Goal: Task Accomplishment & Management: Complete application form

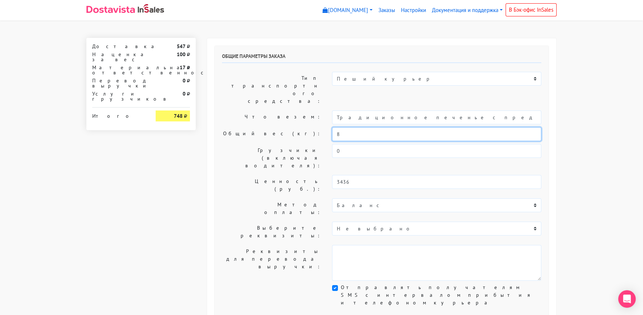
drag, startPoint x: 348, startPoint y: 111, endPoint x: 306, endPoint y: 111, distance: 41.6
click at [308, 127] on div "Общий вес (кг): 8" at bounding box center [382, 134] width 330 height 14
type input "2"
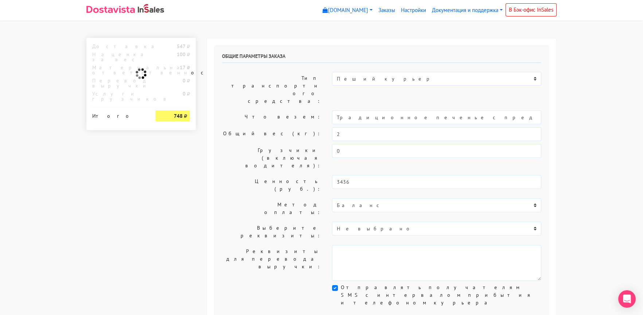
click at [282, 144] on label "Грузчики (включая водителя):" at bounding box center [272, 158] width 110 height 28
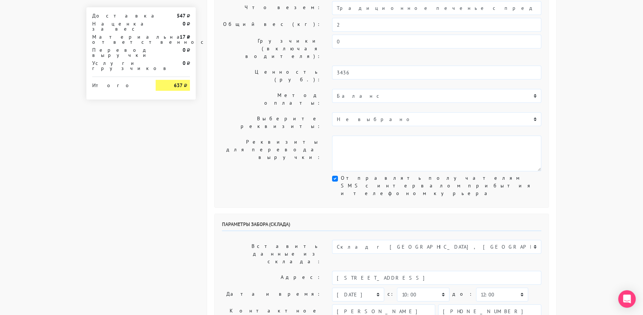
scroll to position [182, 0]
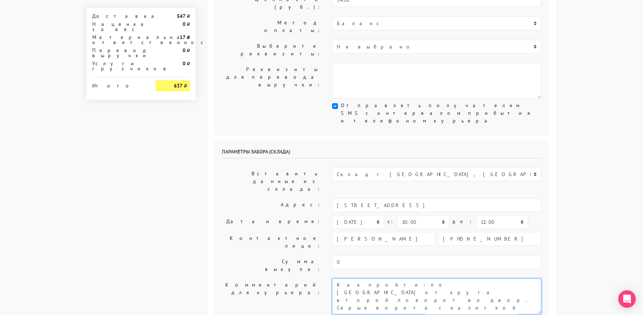
click at [336, 279] on textarea "Как пройти: по [GEOGRAPHIC_DATA] от круга второй поворот во двор. Серые ворота …" at bounding box center [436, 297] width 209 height 36
type textarea "Заказ 30752. Как пройти: по [GEOGRAPHIC_DATA] от круга второй поворот во двор. …"
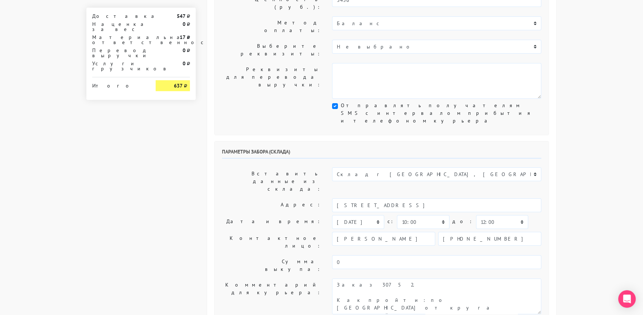
click at [240, 215] on label "Дата и время:" at bounding box center [272, 222] width 110 height 14
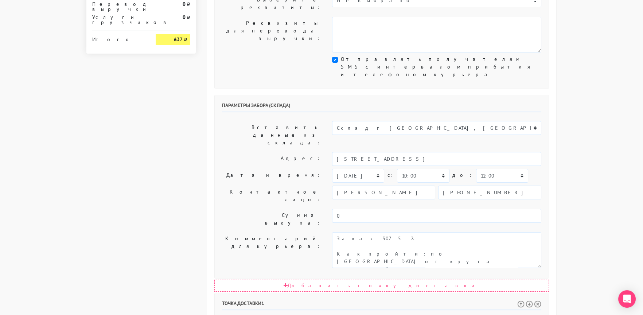
scroll to position [356, 0]
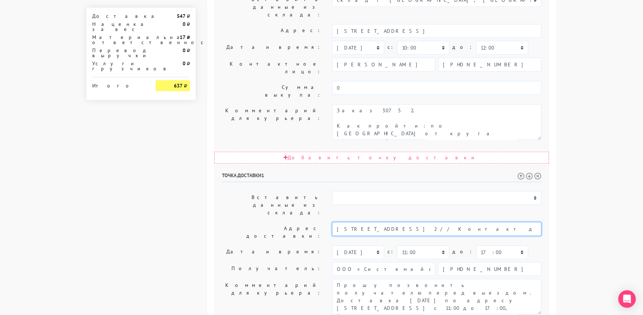
click at [436, 222] on input "[STREET_ADDRESS] 2 // Контакт для связи: [PHONE_NUMBER] - Артем" at bounding box center [436, 229] width 209 height 14
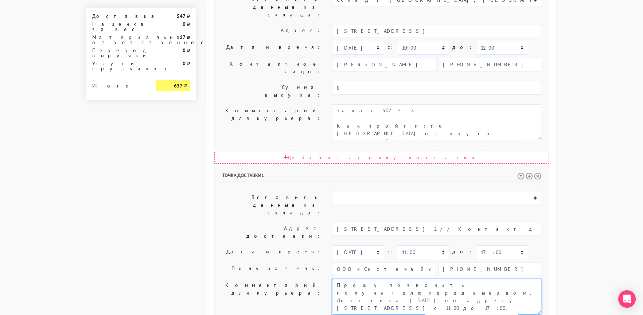
drag, startPoint x: 441, startPoint y: 165, endPoint x: 381, endPoint y: 173, distance: 61.1
click at [381, 279] on textarea "Прошу позвонить получателю перед выездом. Доставка [DATE] по адресу [STREET_ADD…" at bounding box center [436, 297] width 209 height 36
click at [465, 279] on textarea "Прошу позвонить получателю перед выездом. Доставка [DATE] по адресу [STREET_ADD…" at bounding box center [436, 297] width 209 height 36
drag, startPoint x: 465, startPoint y: 167, endPoint x: 375, endPoint y: 174, distance: 90.7
click at [375, 279] on textarea "Прошу позвонить получателю перед выездом. Доставка [DATE] по адресу [STREET_ADD…" at bounding box center [436, 297] width 209 height 36
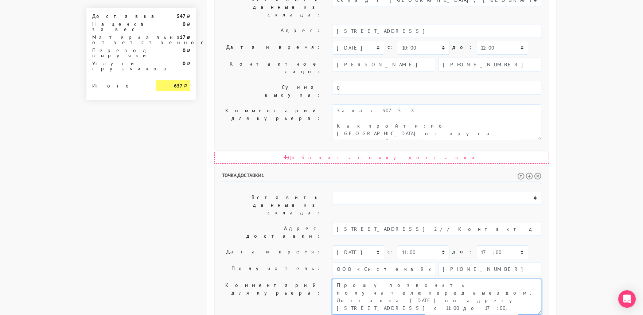
click at [477, 279] on textarea "Прошу позвонить получателю перед выездом. Доставка [DATE] по адресу [STREET_ADD…" at bounding box center [436, 297] width 209 height 36
drag, startPoint x: 348, startPoint y: 183, endPoint x: 533, endPoint y: 219, distance: 188.8
click at [533, 219] on div "Точка доставки 1 Вставить данные из склада: Склад г [GEOGRAPHIC_DATA], [GEOGRAP…" at bounding box center [382, 291] width 334 height 253
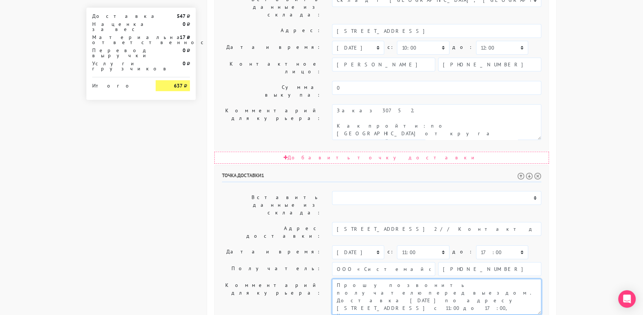
type textarea "Прошу позвонить получателю перед выездом. Доставка [DATE] по адресу [STREET_ADD…"
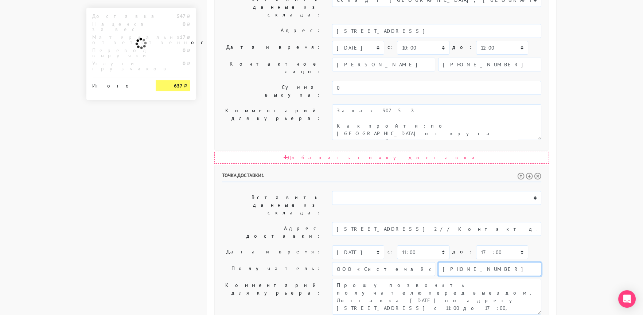
drag, startPoint x: 487, startPoint y: 149, endPoint x: 400, endPoint y: 150, distance: 87.2
click at [400, 262] on div "ООО «Системайс Отель Груп» [PHONE_NUMBER]" at bounding box center [436, 269] width 209 height 14
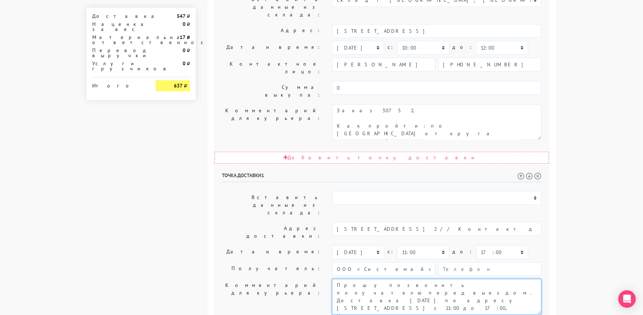
click at [524, 279] on textarea "Прошу позвонить получателю перед выездом. Доставка [DATE] по адресу [STREET_ADD…" at bounding box center [436, 297] width 209 height 36
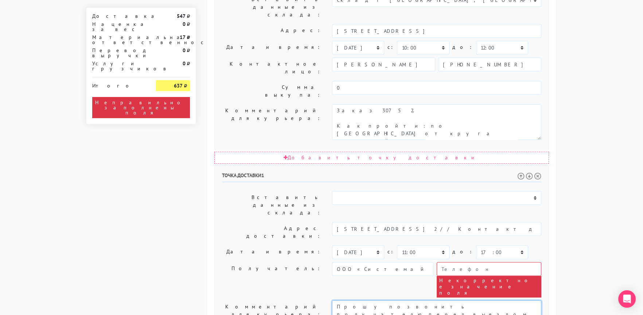
paste textarea "[PHONE_NUMBER]"
click at [469, 301] on textarea "Прошу позвонить получателю перед выездом. Доставка [DATE] по адресу [STREET_ADD…" at bounding box center [436, 319] width 209 height 36
type textarea "Прошу позвонить получателю перед выездом. Доставка [DATE] по адресу [STREET_ADD…"
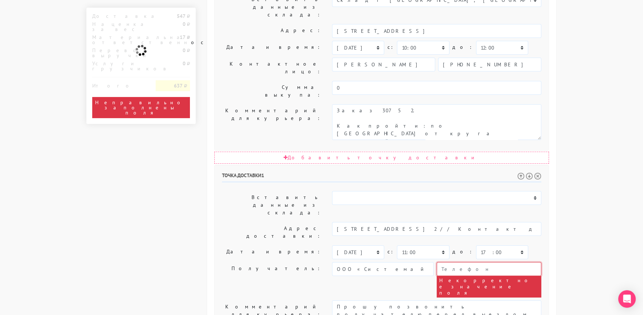
click at [464, 262] on input "text" at bounding box center [489, 269] width 105 height 14
paste input "79101169548"
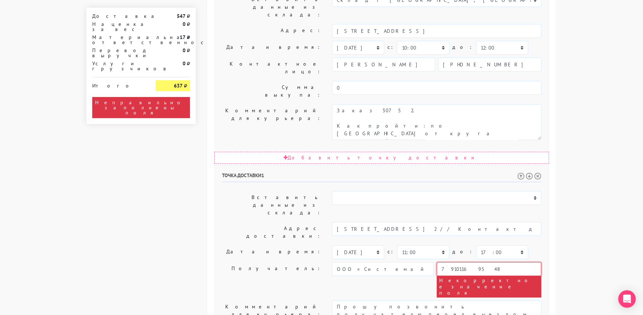
click at [441, 262] on input "79101169548" at bounding box center [489, 269] width 105 height 14
type input "[PHONE_NUMBER]"
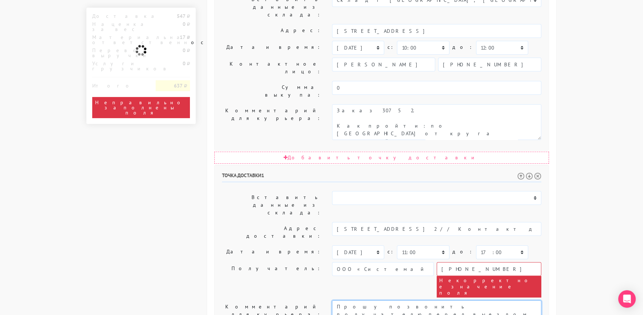
click at [506, 301] on textarea "Прошу позвонить получателю перед выездом. Доставка [DATE] по адресу [STREET_ADD…" at bounding box center [436, 319] width 209 height 36
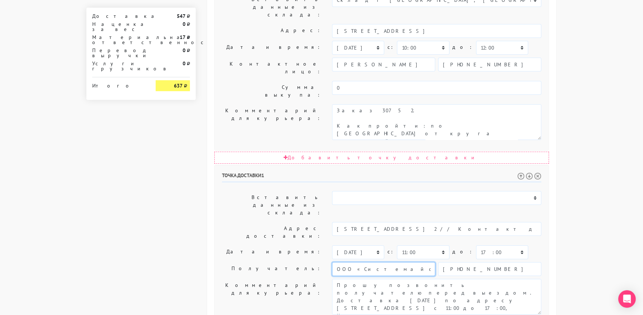
click at [384, 262] on input "ООО «Системайс Отель Груп»" at bounding box center [383, 269] width 103 height 14
paste input "ртем"
type input "Артем"
click at [255, 262] on label "Получатель:" at bounding box center [272, 269] width 110 height 14
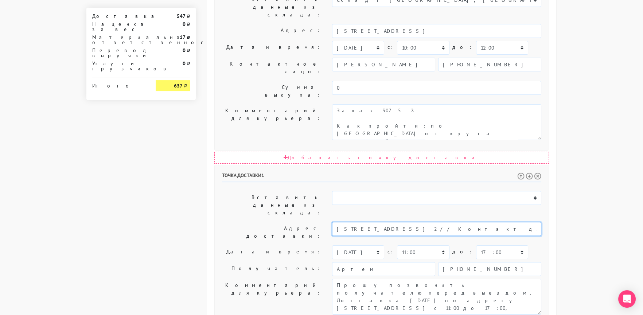
drag, startPoint x: 420, startPoint y: 118, endPoint x: 574, endPoint y: 127, distance: 153.8
click at [572, 127] on body "[DOMAIN_NAME] [DOMAIN_NAME] Выйти Заказы Настройки 0" at bounding box center [321, 52] width 643 height 816
drag, startPoint x: 399, startPoint y: 118, endPoint x: 483, endPoint y: 123, distance: 83.7
click at [483, 222] on input "[STREET_ADDRESS] 2" at bounding box center [436, 229] width 209 height 14
click at [409, 222] on input "[STREET_ADDRESS]" at bounding box center [436, 229] width 209 height 14
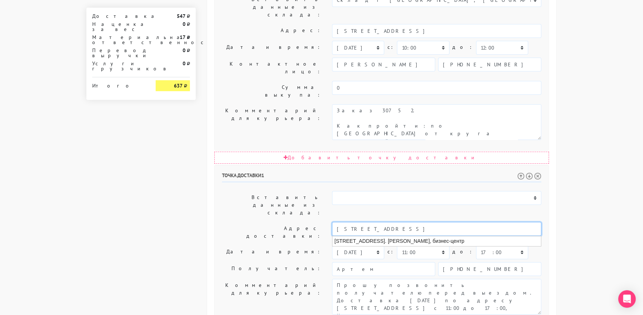
type input "[STREET_ADDRESS]"
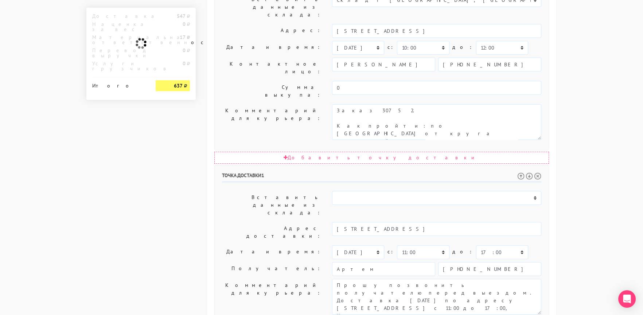
click at [214, 116] on div "Общие параметры заказа Тип транспортного средства: Пеший курьер Легковой автомо…" at bounding box center [381, 71] width 349 height 778
click at [226, 245] on label "Дата и время:" at bounding box center [272, 252] width 110 height 14
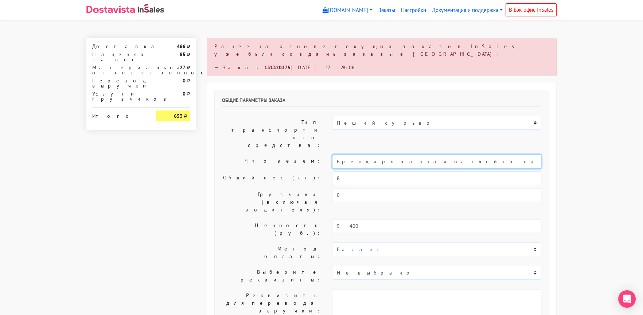
drag, startPoint x: 428, startPoint y: 133, endPoint x: 281, endPoint y: 130, distance: 147.4
click at [281, 155] on div "Что везем: Брендированная наклейка на упаковку печенья с предсказанием" at bounding box center [382, 162] width 330 height 14
type input "Печенья с предсказанием"
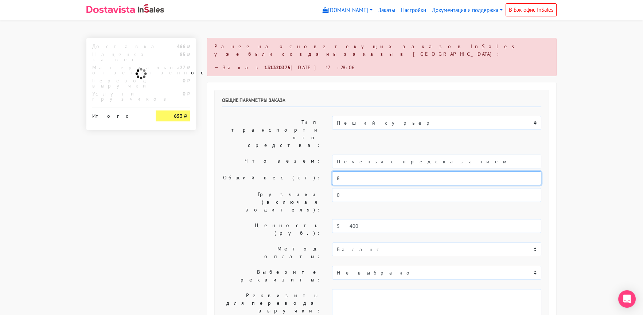
drag, startPoint x: 327, startPoint y: 149, endPoint x: 314, endPoint y: 150, distance: 12.4
click at [314, 171] on div "Общий вес (кг): 8" at bounding box center [382, 178] width 330 height 14
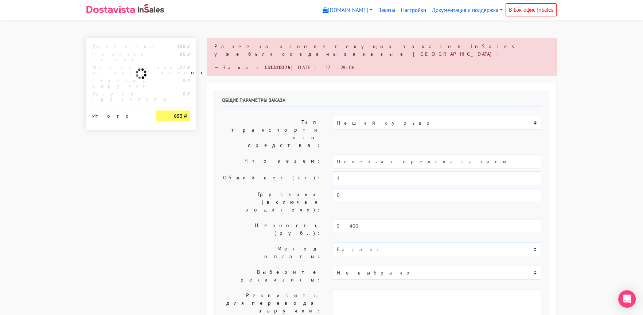
click at [277, 171] on label "Общий вес (кг):" at bounding box center [272, 178] width 110 height 14
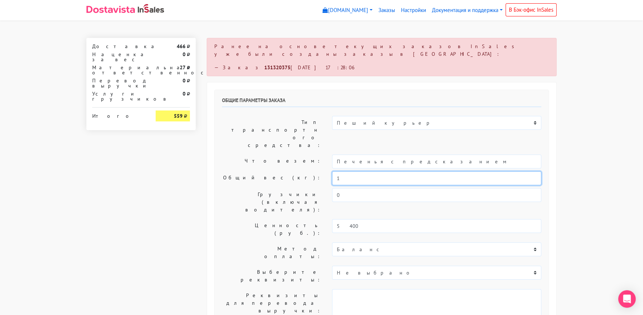
drag, startPoint x: 346, startPoint y: 152, endPoint x: 306, endPoint y: 152, distance: 40.1
click at [306, 171] on div "Общий вес (кг): 1" at bounding box center [382, 178] width 330 height 14
type input "2"
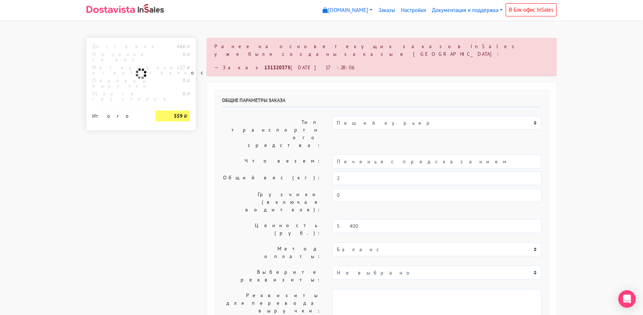
click at [260, 171] on label "Общий вес (кг):" at bounding box center [272, 178] width 110 height 14
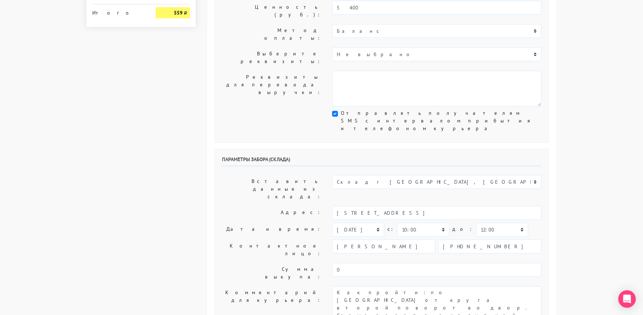
scroll to position [219, 0]
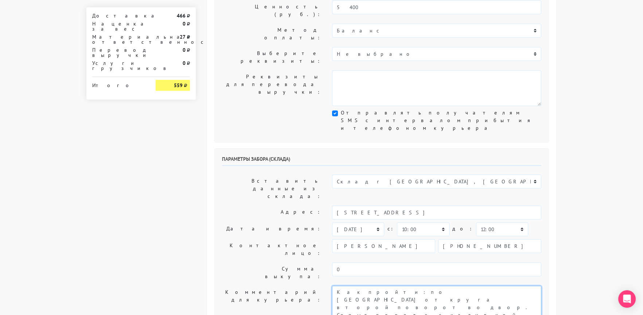
click at [337, 286] on textarea "Как пройти: по [GEOGRAPHIC_DATA] от круга второй поворот во двор. Серые ворота …" at bounding box center [436, 304] width 209 height 36
type textarea "Заказ 30710. Как пройти: по улице Кавказский бульвар от круга второй поворот во…"
click at [240, 239] on label "Контактное лицо:" at bounding box center [272, 249] width 110 height 20
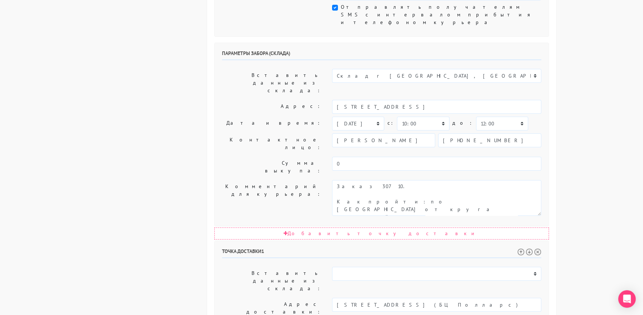
scroll to position [364, 0]
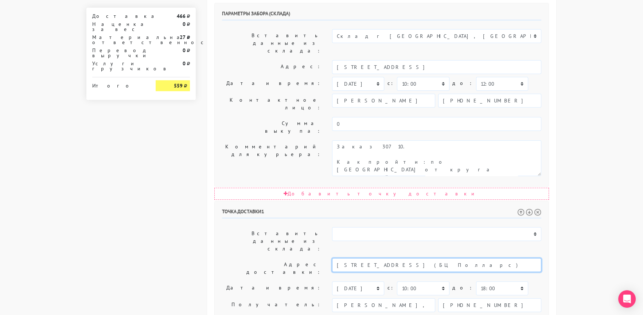
click at [414, 258] on input "Москва, ул. Дербеневская наб. д. д.11 (БЦ Полларс)" at bounding box center [436, 265] width 209 height 14
